Goal: Information Seeking & Learning: Learn about a topic

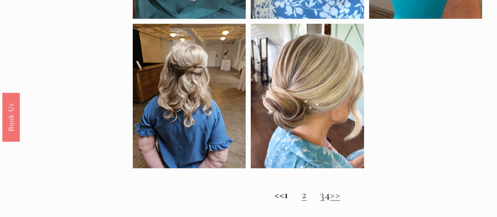
scroll to position [627, 0]
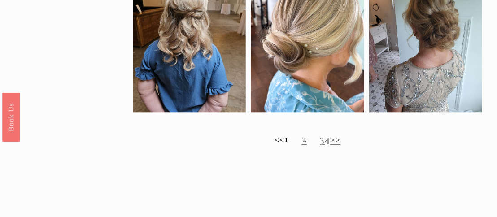
click at [302, 144] on link "2" at bounding box center [304, 138] width 5 height 13
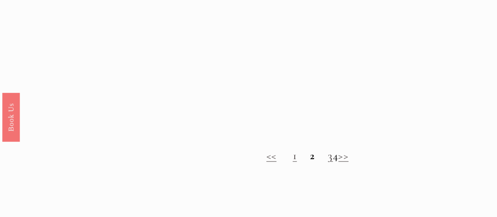
scroll to position [627, 0]
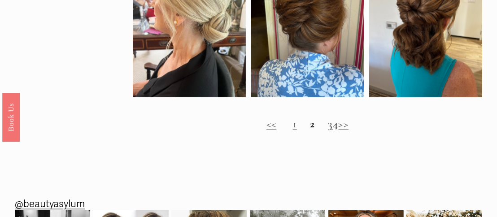
click at [328, 130] on link "3" at bounding box center [330, 123] width 5 height 13
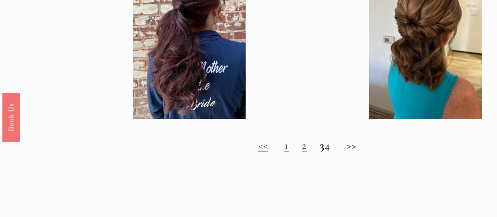
scroll to position [627, 0]
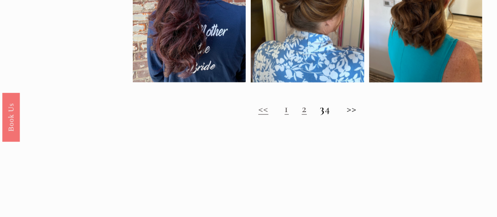
click at [333, 115] on h2 "<< 1 2 3 4 >>" at bounding box center [307, 108] width 349 height 13
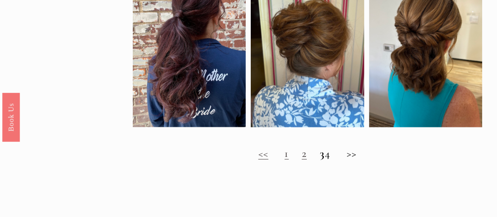
click at [333, 160] on h2 "<< 1 2 3 4 >>" at bounding box center [307, 153] width 349 height 13
click at [357, 159] on h2 "<< 1 2 3 4 >>" at bounding box center [307, 153] width 349 height 13
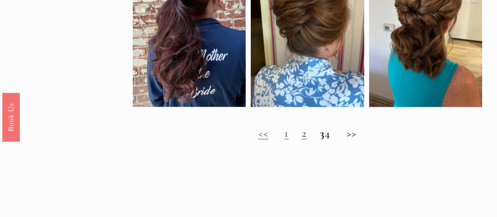
scroll to position [627, 0]
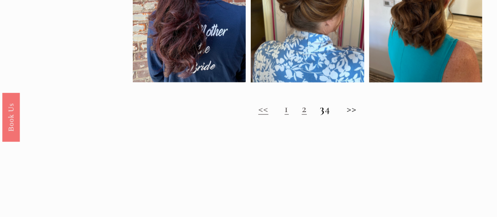
click at [333, 115] on h2 "<< 1 2 3 4 >>" at bounding box center [307, 108] width 349 height 13
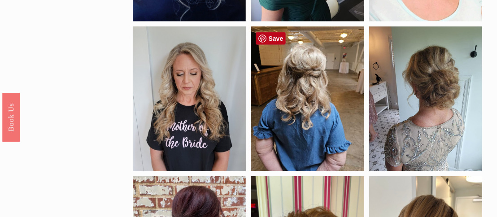
scroll to position [359, 0]
